Goal: Information Seeking & Learning: Learn about a topic

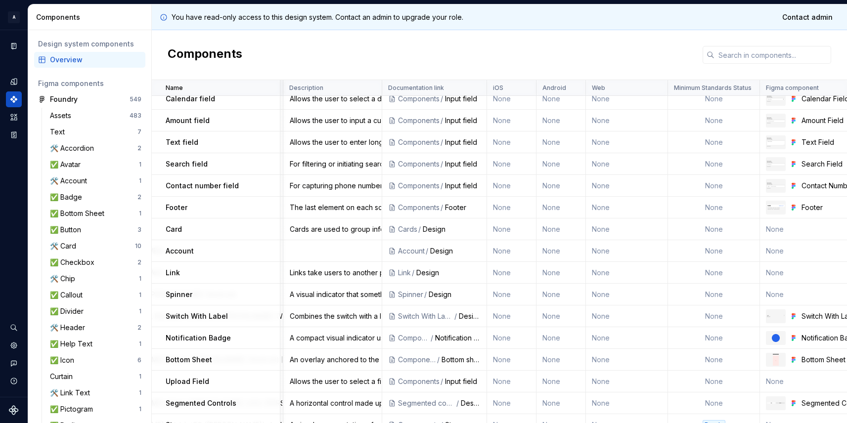
scroll to position [834, 508]
click at [451, 252] on div "Design" at bounding box center [453, 251] width 50 height 10
click at [70, 246] on div "🛠️ Card" at bounding box center [65, 246] width 30 height 10
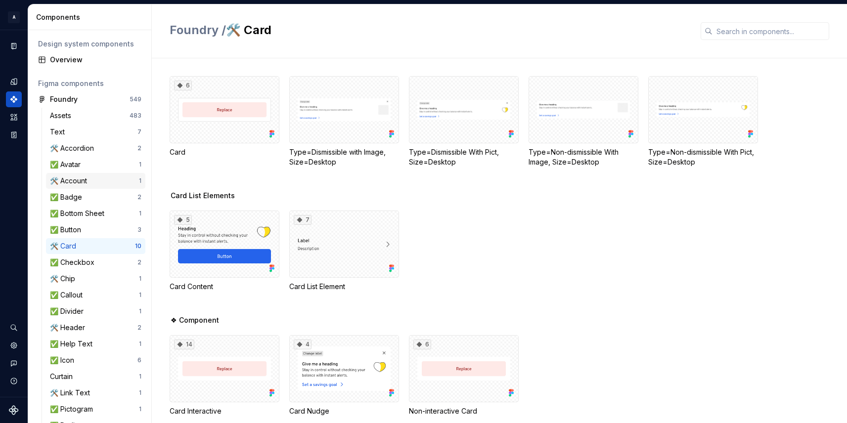
click at [86, 179] on div "🛠️ Account" at bounding box center [70, 181] width 41 height 10
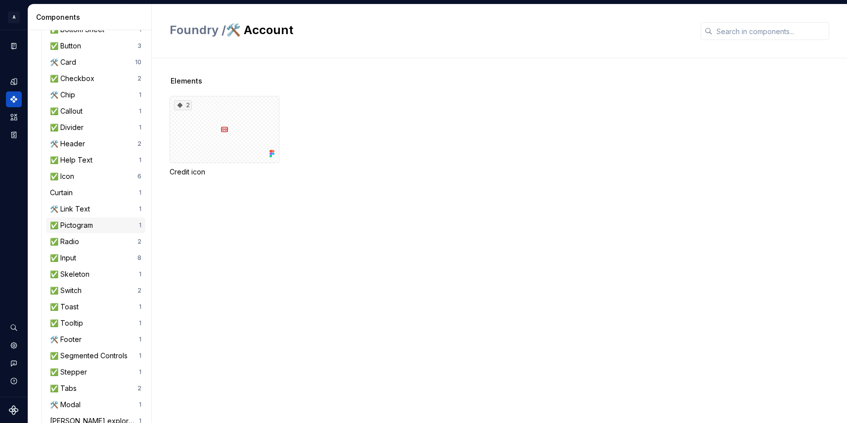
scroll to position [187, 0]
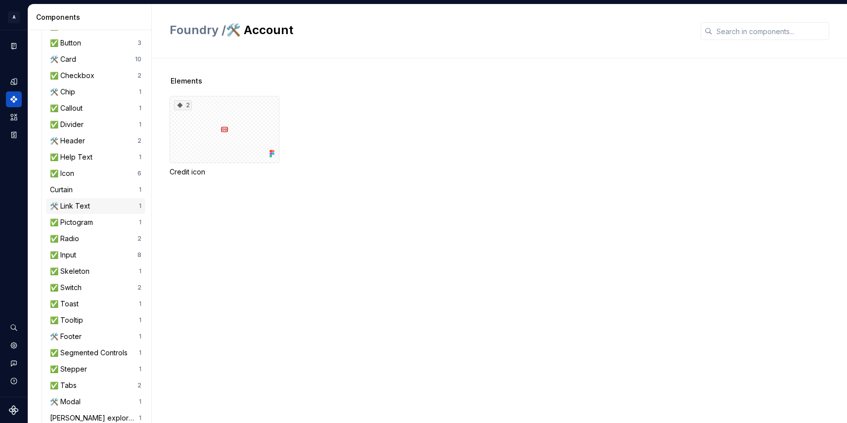
click at [79, 204] on div "🛠️ Link Text" at bounding box center [72, 206] width 44 height 10
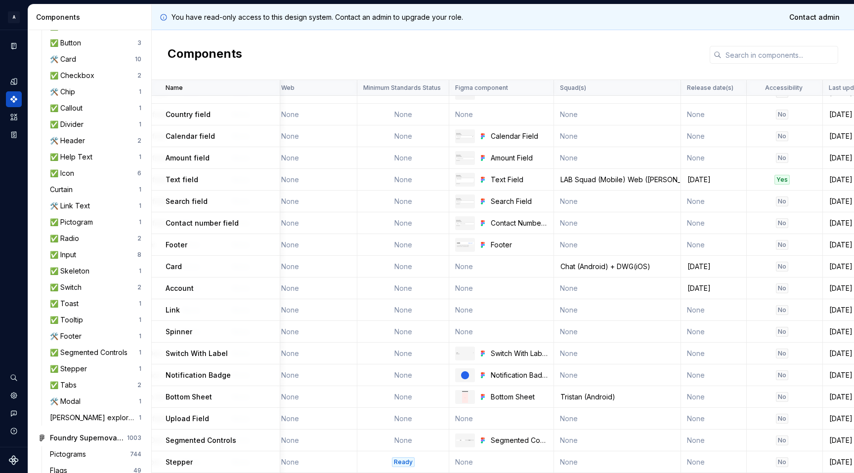
scroll to position [797, 853]
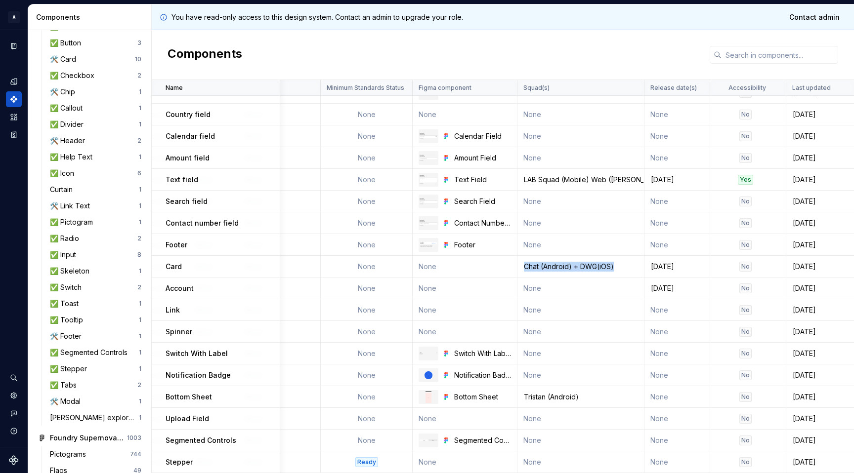
drag, startPoint x: 522, startPoint y: 266, endPoint x: 620, endPoint y: 272, distance: 98.5
click at [620, 272] on td "Chat (Android) + DWG(iOS)" at bounding box center [580, 267] width 127 height 22
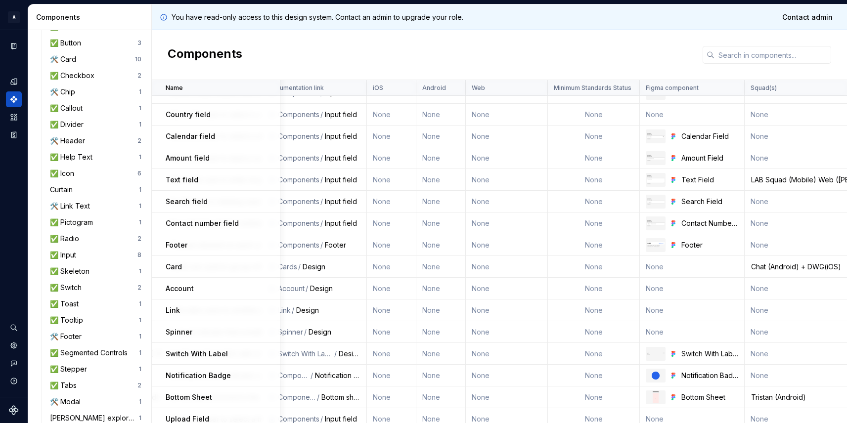
scroll to position [797, 626]
